Goal: Information Seeking & Learning: Understand process/instructions

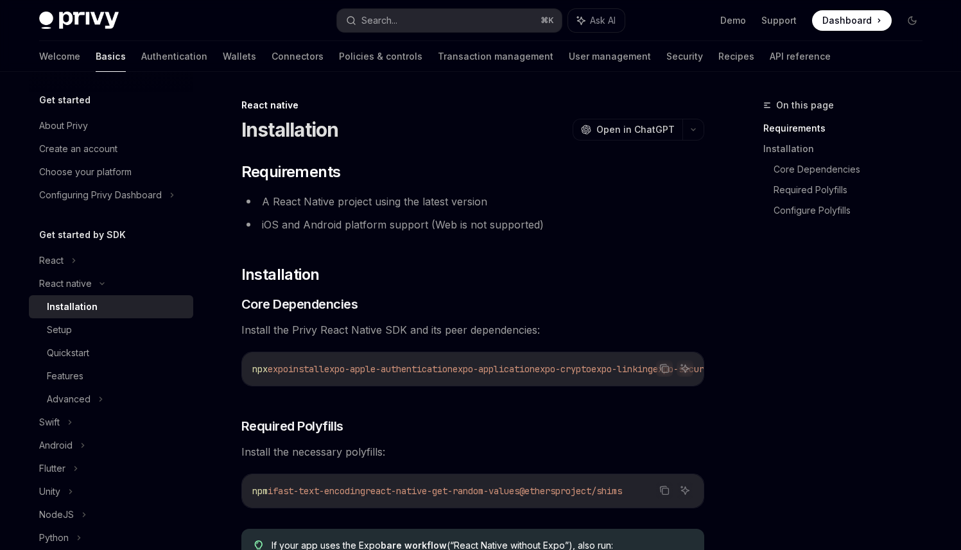
scroll to position [53, 0]
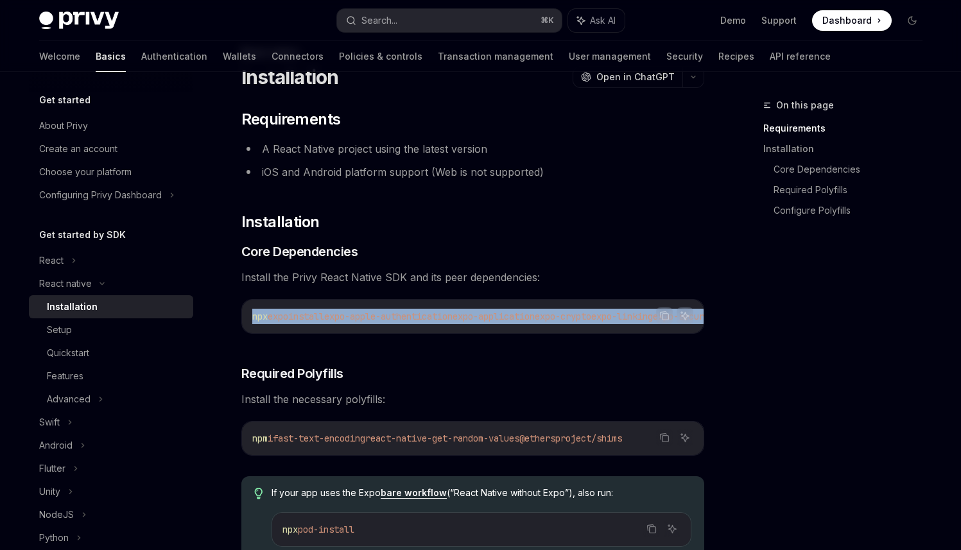
click at [337, 316] on span "expo-apple-authentication" at bounding box center [388, 317] width 128 height 12
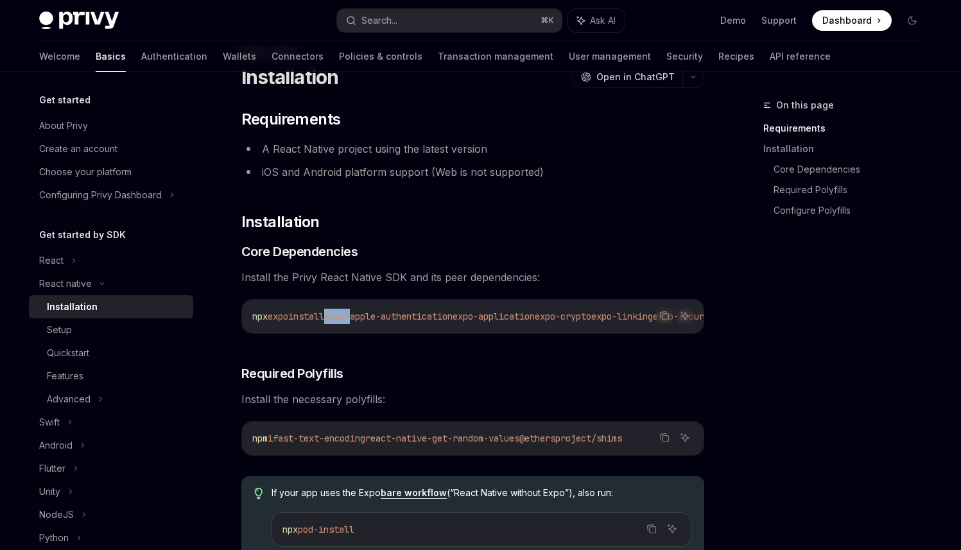
drag, startPoint x: 337, startPoint y: 316, endPoint x: 348, endPoint y: 318, distance: 11.0
click at [348, 318] on span "expo-apple-authentication" at bounding box center [388, 317] width 128 height 12
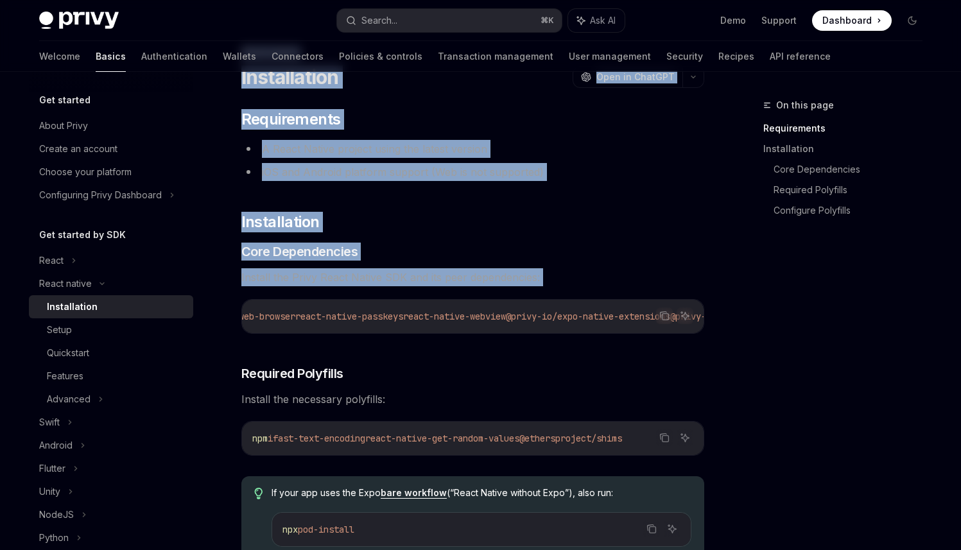
scroll to position [0, 712]
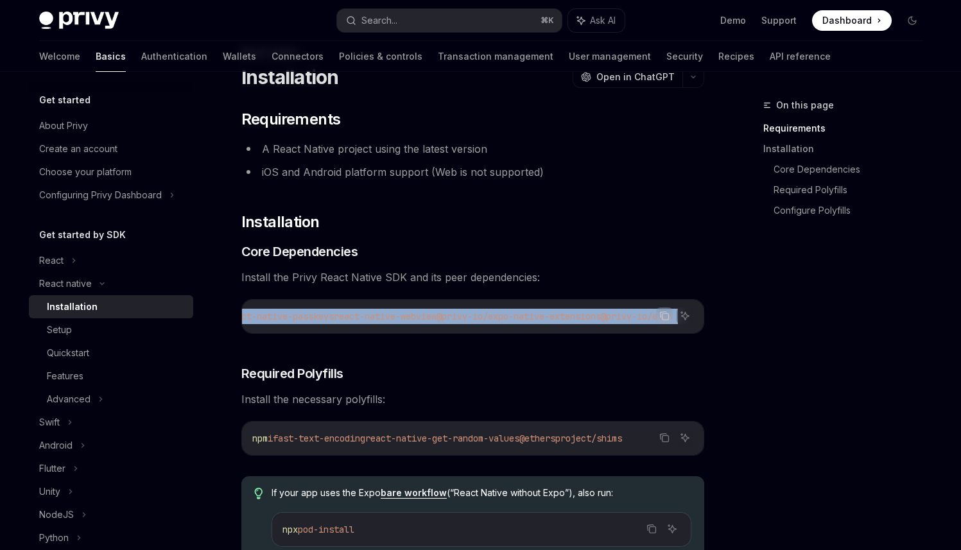
drag, startPoint x: 348, startPoint y: 318, endPoint x: 669, endPoint y: 327, distance: 320.3
click at [669, 327] on div "npx expo install expo-apple-authentication expo-application expo-crypto expo-li…" at bounding box center [472, 316] width 461 height 33
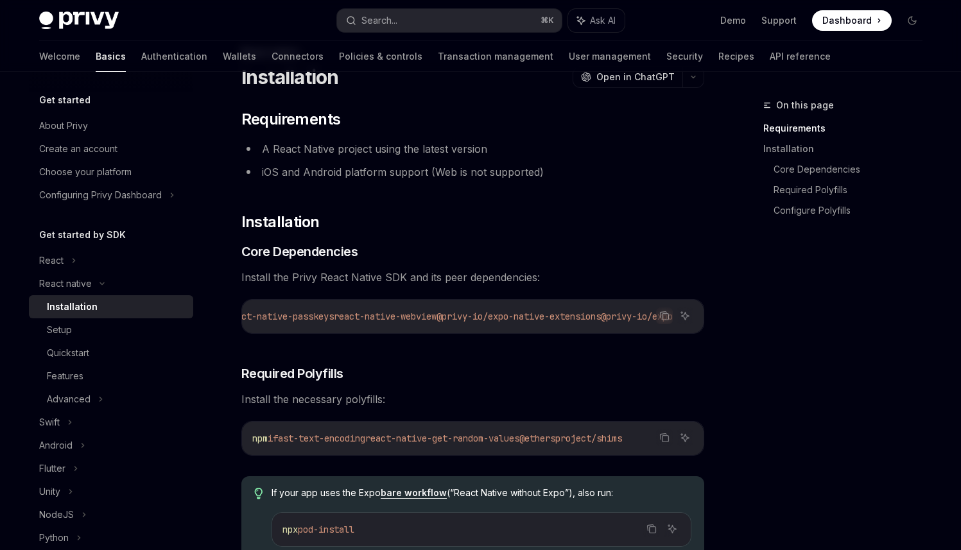
drag, startPoint x: 662, startPoint y: 336, endPoint x: 684, endPoint y: 336, distance: 22.5
click at [684, 324] on div "Copy Ask AI" at bounding box center [674, 315] width 37 height 17
click at [665, 321] on button "Copy the contents from the code block" at bounding box center [664, 315] width 17 height 17
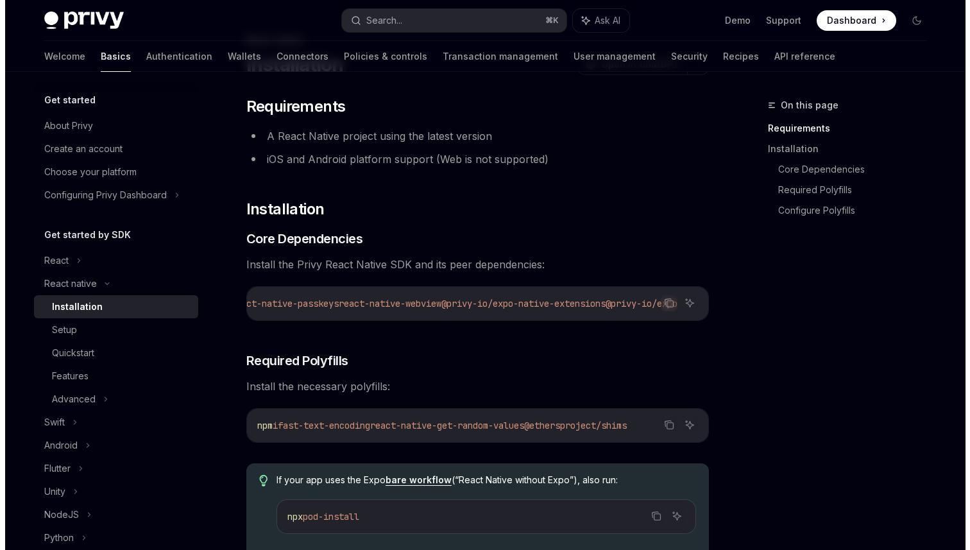
scroll to position [74, 0]
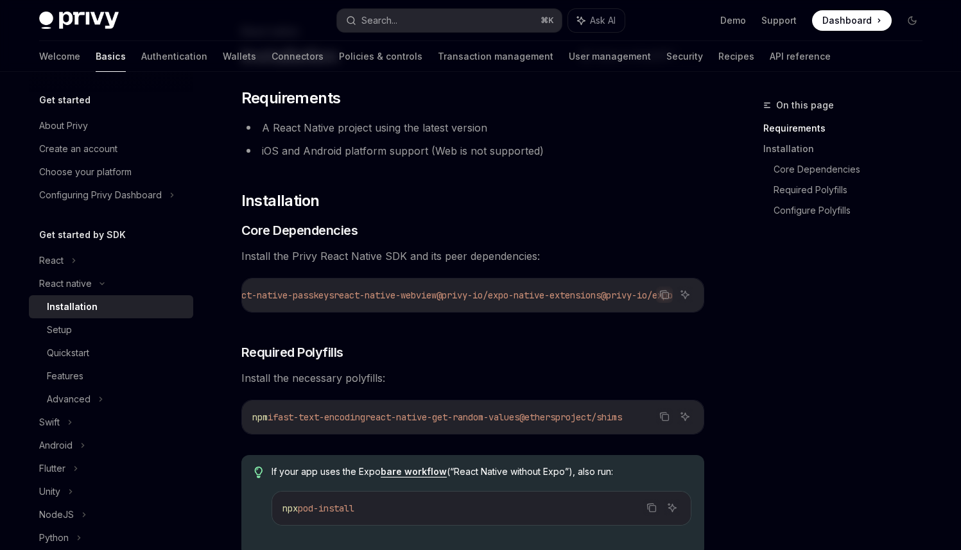
click at [296, 423] on span "fast-text-encoding" at bounding box center [319, 417] width 92 height 12
drag, startPoint x: 296, startPoint y: 424, endPoint x: 663, endPoint y: 421, distance: 366.4
click at [622, 422] on span "npm i fast-text-encoding react-native-get-random-values @ethersproject/shims" at bounding box center [437, 417] width 370 height 12
click at [665, 420] on icon "Copy the contents from the code block" at bounding box center [664, 416] width 10 height 10
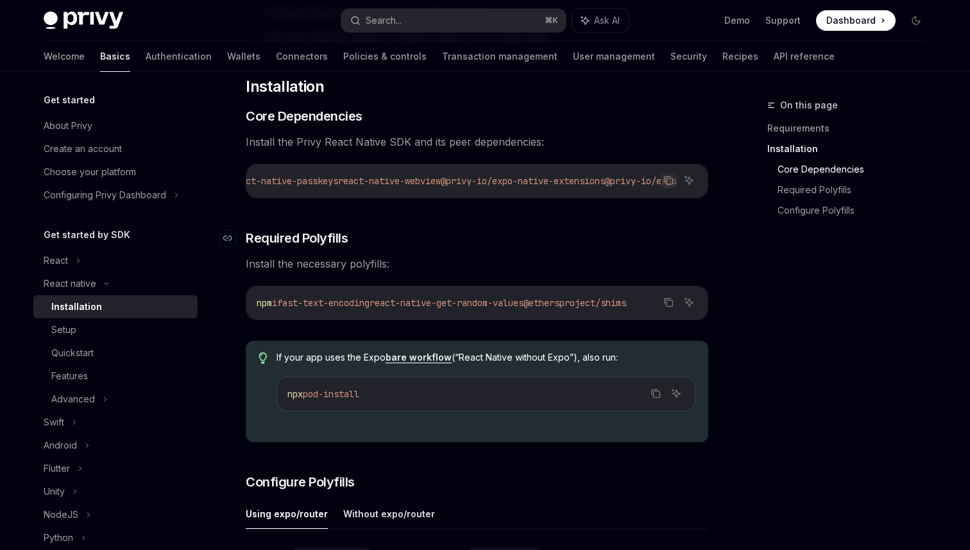
scroll to position [246, 0]
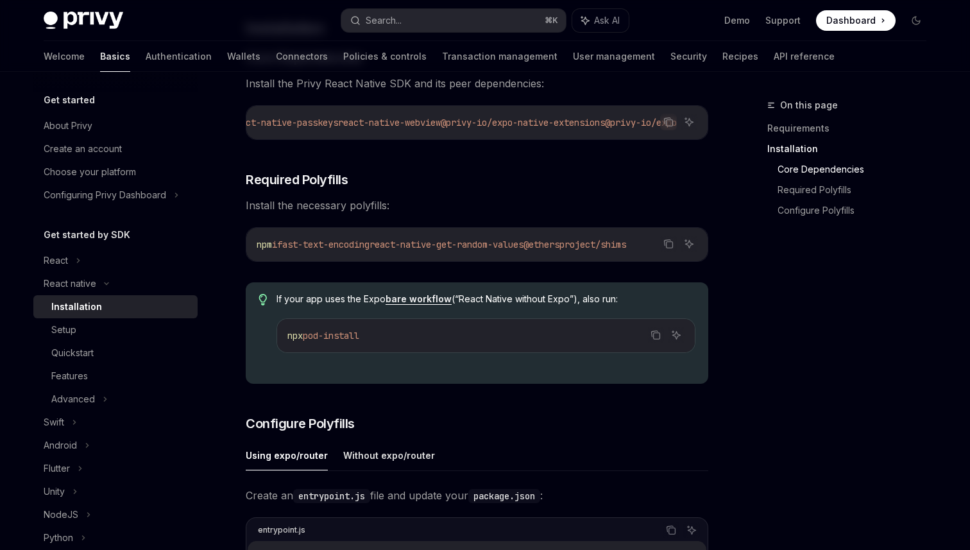
click at [350, 341] on span "pod-install" at bounding box center [331, 336] width 56 height 12
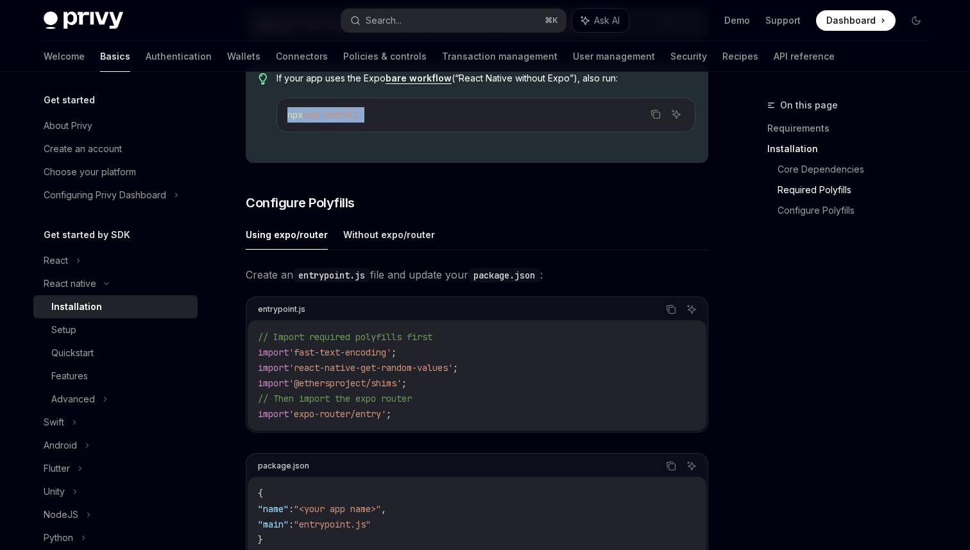
scroll to position [474, 0]
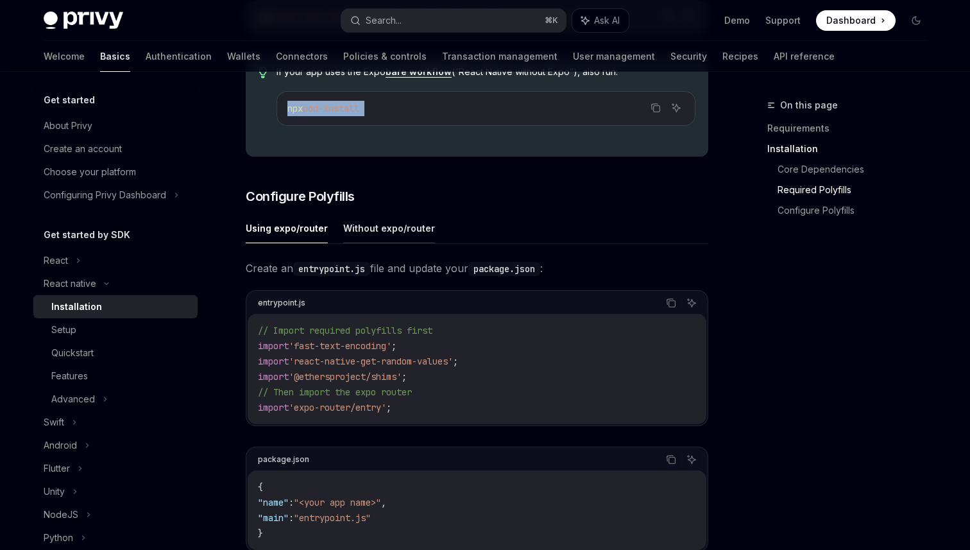
click at [408, 239] on button "Without expo/router" at bounding box center [389, 228] width 92 height 30
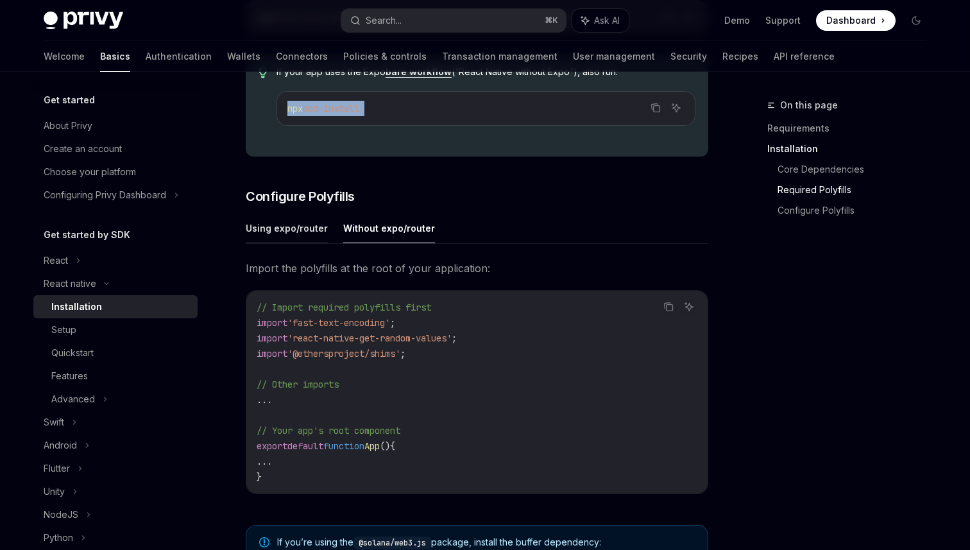
click at [289, 232] on button "Using expo/router" at bounding box center [287, 228] width 82 height 30
type textarea "*"
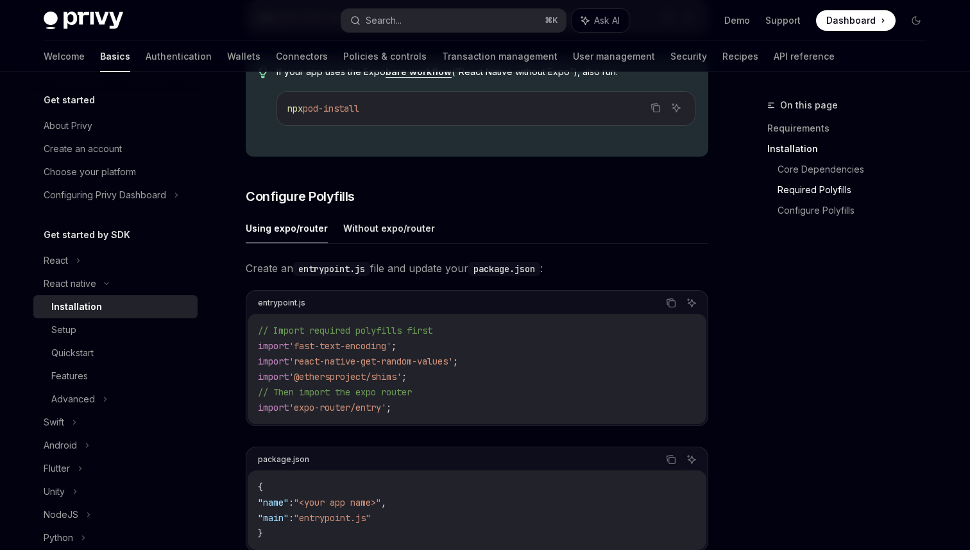
click at [278, 407] on span "import" at bounding box center [273, 408] width 31 height 12
drag, startPoint x: 278, startPoint y: 407, endPoint x: 390, endPoint y: 409, distance: 111.7
click at [390, 409] on span "import 'expo-router/entry' ;" at bounding box center [324, 408] width 133 height 12
copy span "import 'expo-router/entry"
click at [314, 413] on span "'expo-router/entry'" at bounding box center [338, 408] width 98 height 12
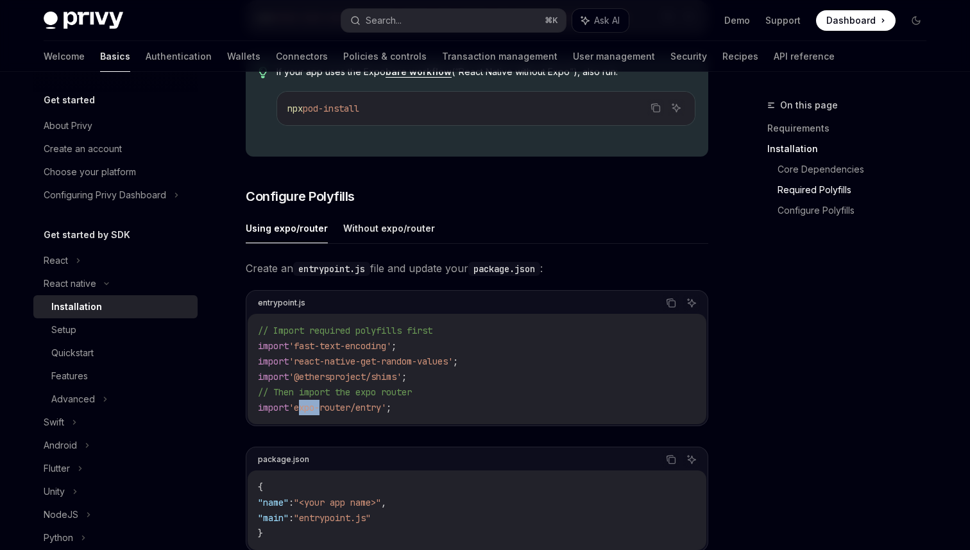
click at [314, 413] on span "'expo-router/entry'" at bounding box center [338, 408] width 98 height 12
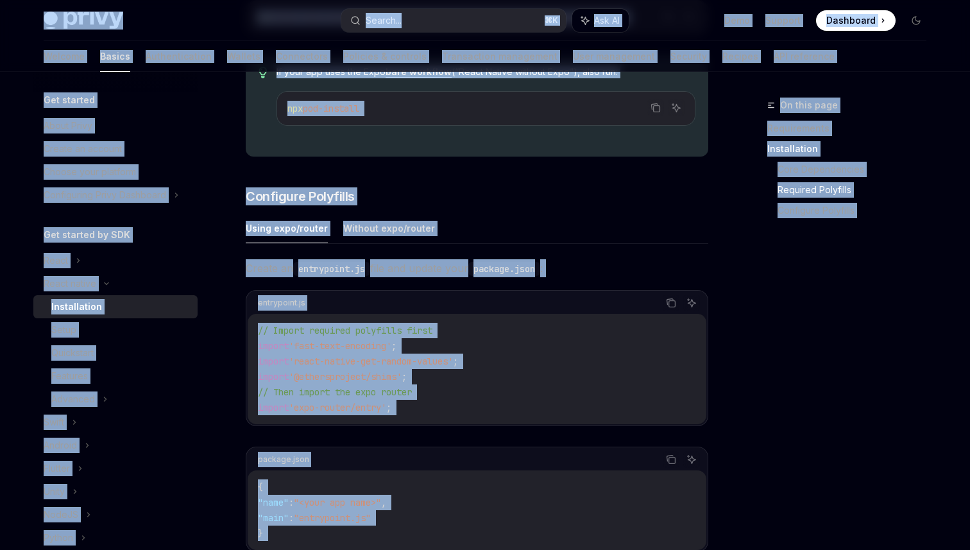
click at [314, 413] on span "'expo-router/entry'" at bounding box center [338, 408] width 98 height 12
click at [354, 196] on h3 "​ Configure Polyfills" at bounding box center [477, 196] width 463 height 18
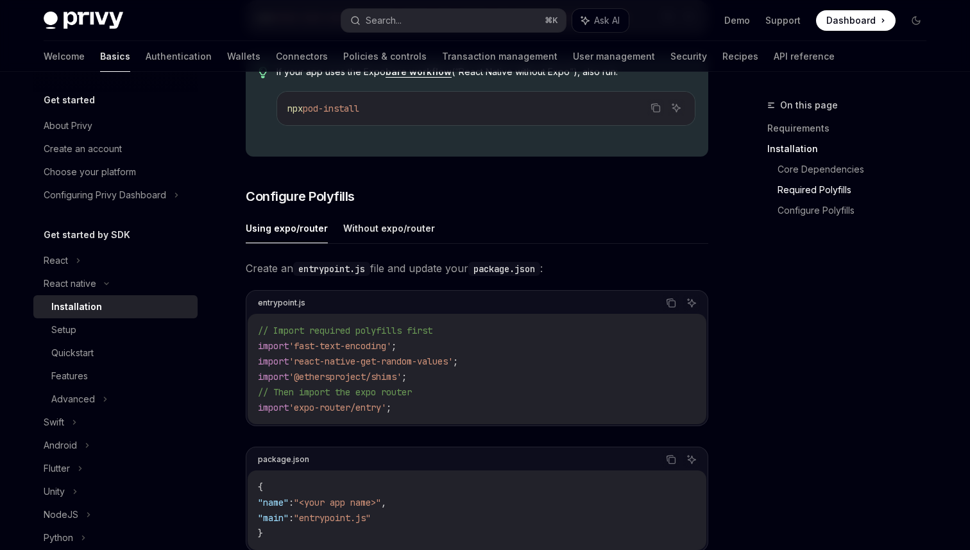
click at [381, 407] on span "'expo-router/entry'" at bounding box center [338, 408] width 98 height 12
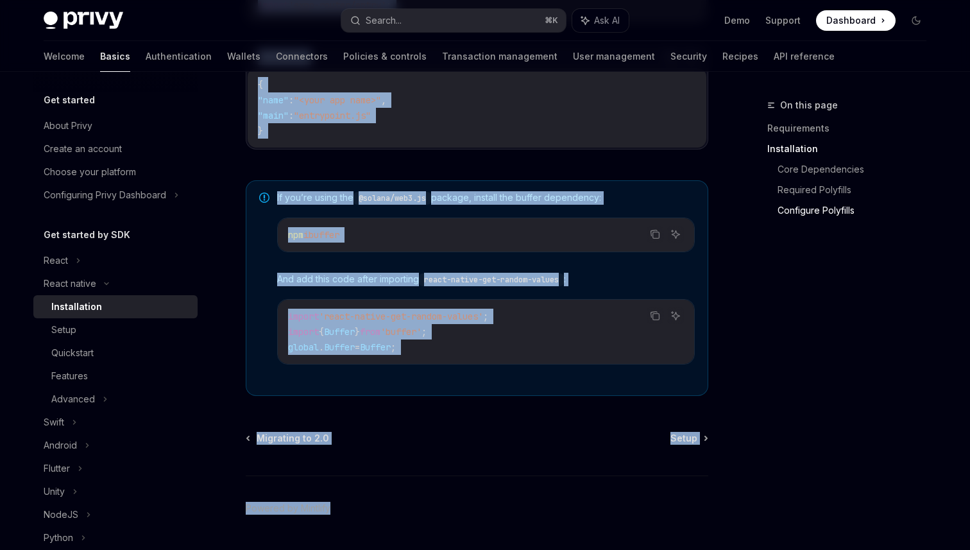
scroll to position [909, 0]
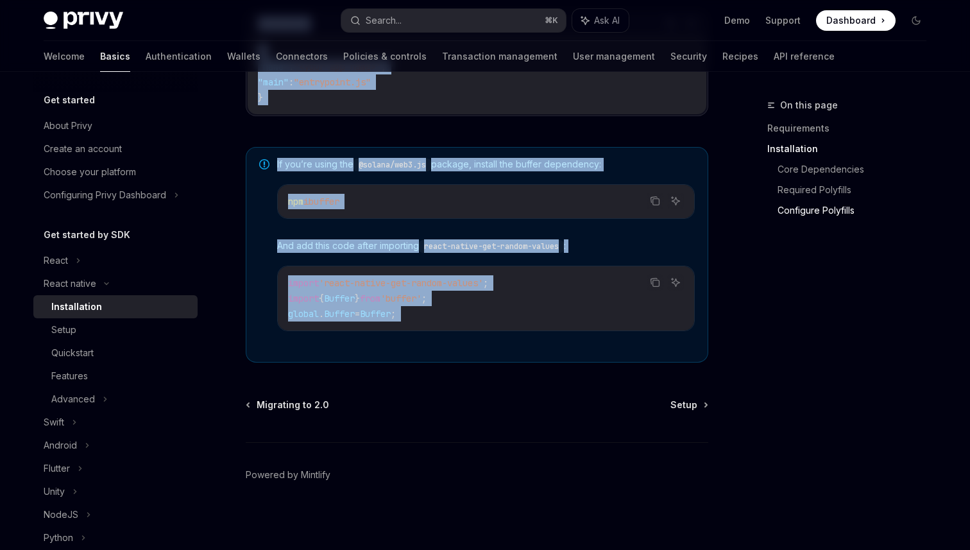
drag, startPoint x: 305, startPoint y: 146, endPoint x: 544, endPoint y: 330, distance: 301.9
copy div "Loremipsumdo S Ametc Adipis elitsed doeiu tem incidi utlabor eTD mag Aliquae ad…"
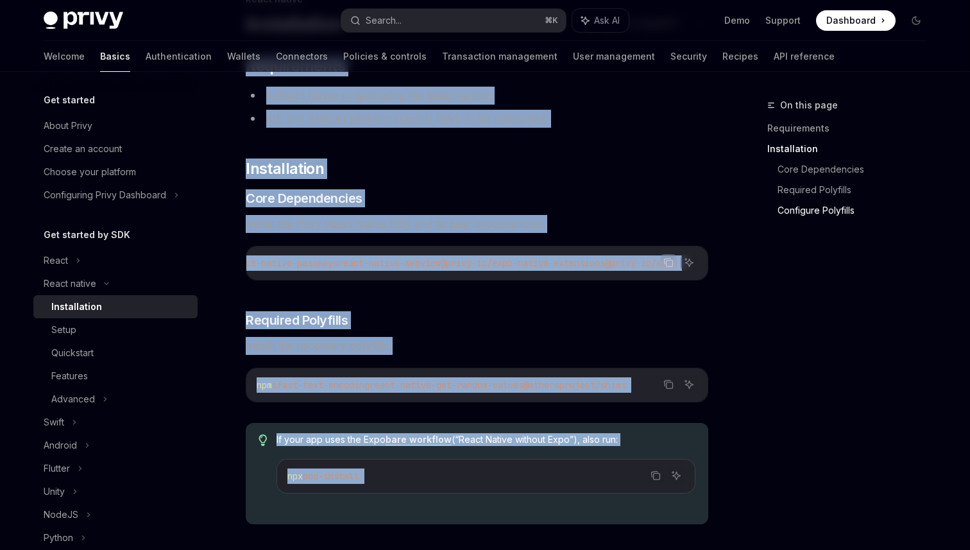
scroll to position [0, 0]
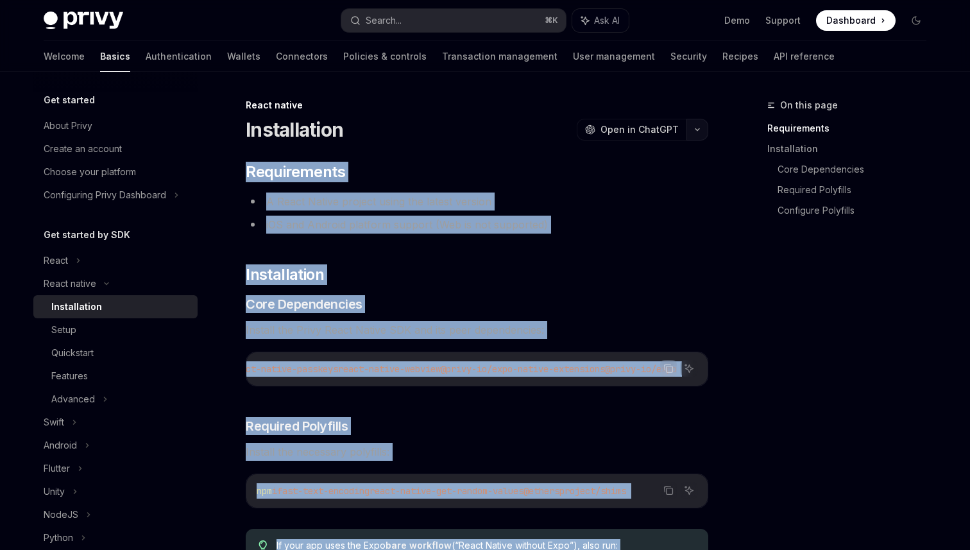
click at [699, 124] on button "button" at bounding box center [698, 130] width 22 height 22
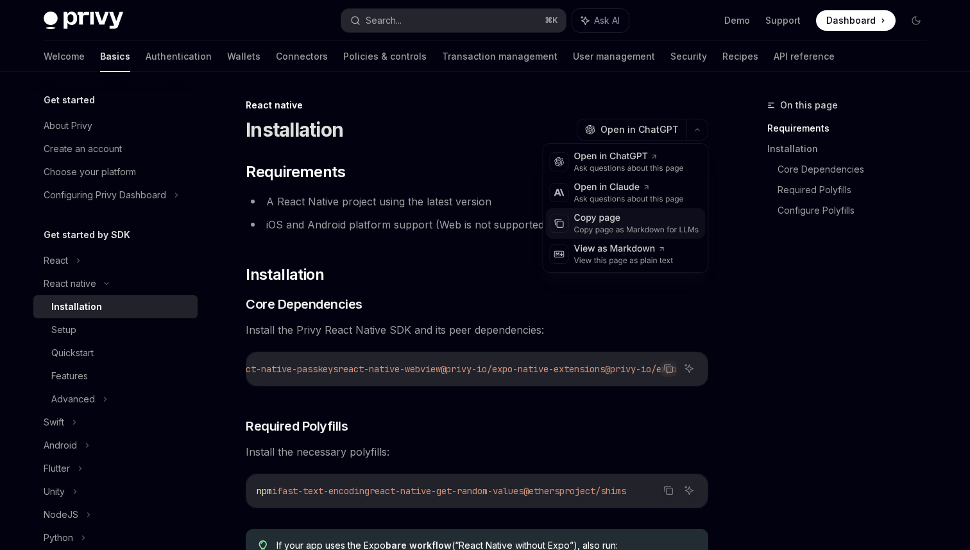
click at [637, 232] on div "Copy page as Markdown for LLMs" at bounding box center [636, 230] width 125 height 10
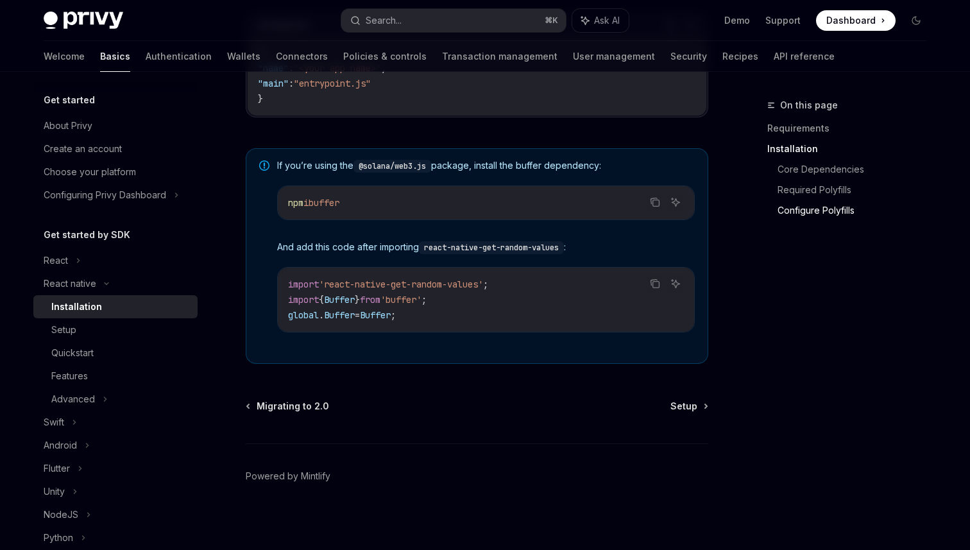
scroll to position [901, 0]
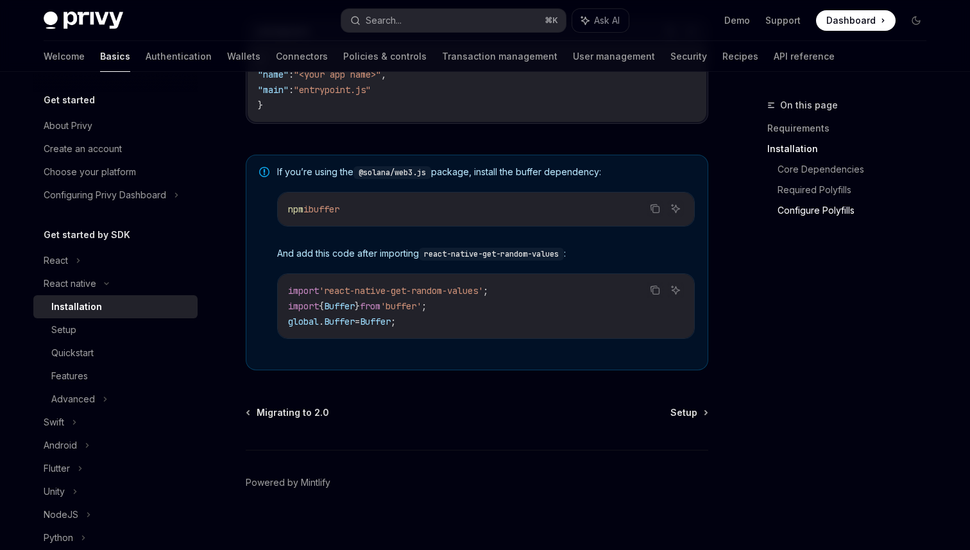
click at [465, 291] on span "'react-native-get-random-values'" at bounding box center [401, 291] width 164 height 12
drag, startPoint x: 465, startPoint y: 291, endPoint x: 350, endPoint y: 295, distance: 114.9
click at [350, 295] on span "'react-native-get-random-values'" at bounding box center [401, 291] width 164 height 12
copy span "react-native-get-random-values"
